Goal: Use online tool/utility: Utilize a website feature to perform a specific function

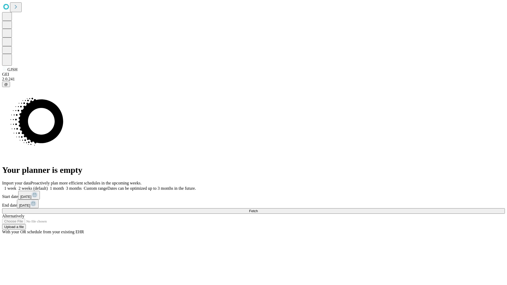
click at [258, 209] on span "Fetch" at bounding box center [253, 211] width 9 height 4
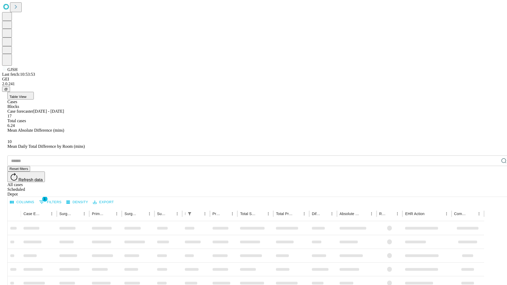
click at [26, 95] on span "Table View" at bounding box center [18, 97] width 17 height 4
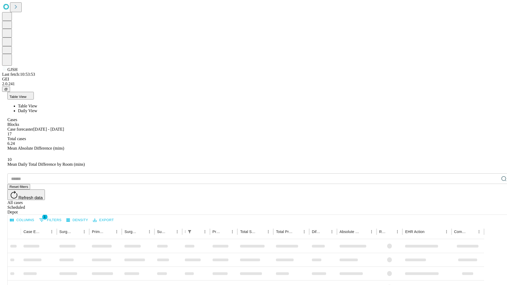
click at [37, 108] on span "Daily View" at bounding box center [27, 110] width 19 height 4
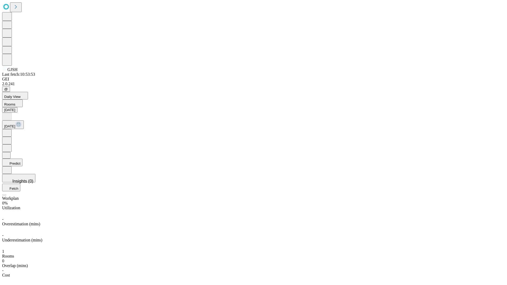
click at [22, 159] on button "Predict" at bounding box center [12, 163] width 20 height 8
